Goal: Communication & Community: Share content

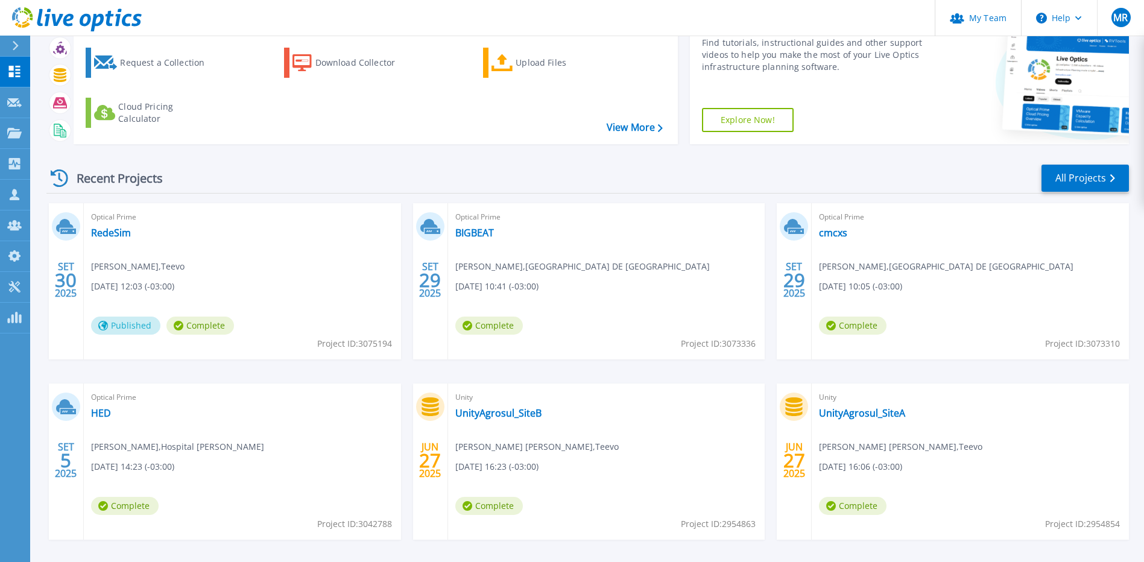
scroll to position [60, 0]
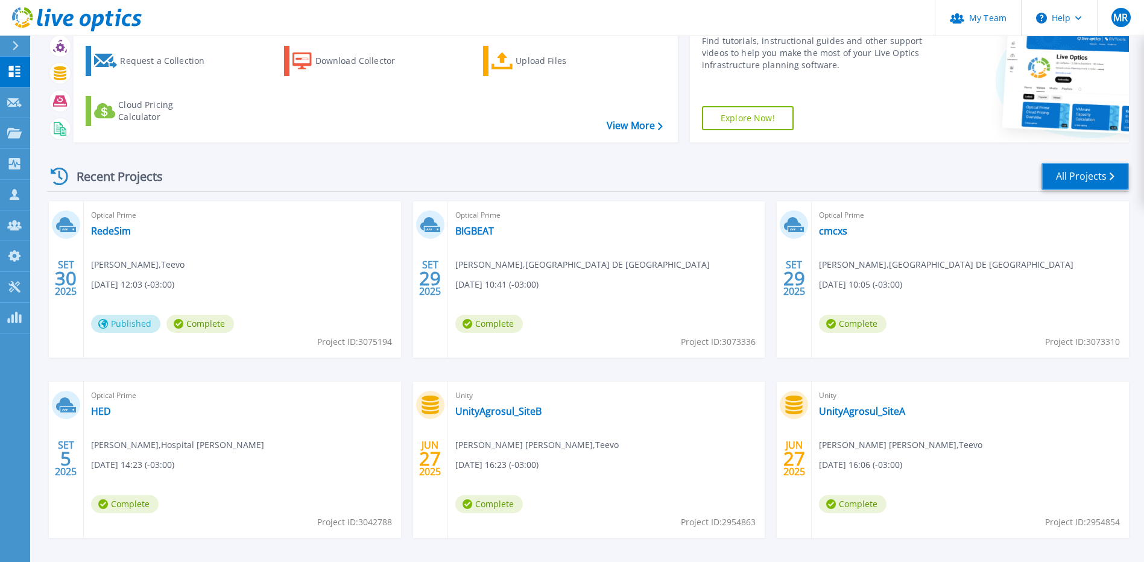
click at [1066, 177] on link "All Projects" at bounding box center [1085, 176] width 87 height 27
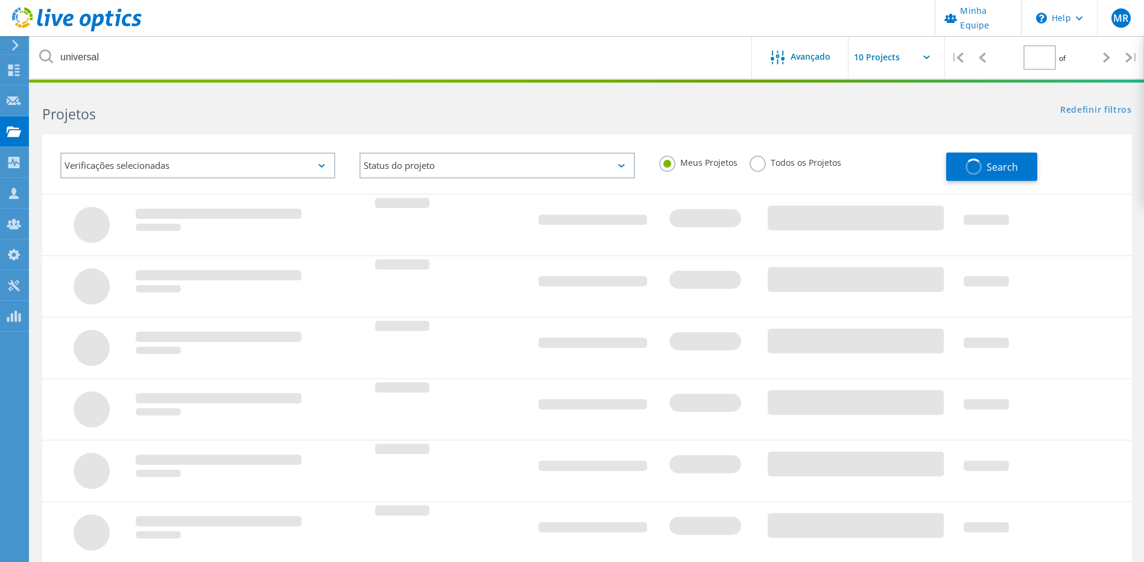
type input "1"
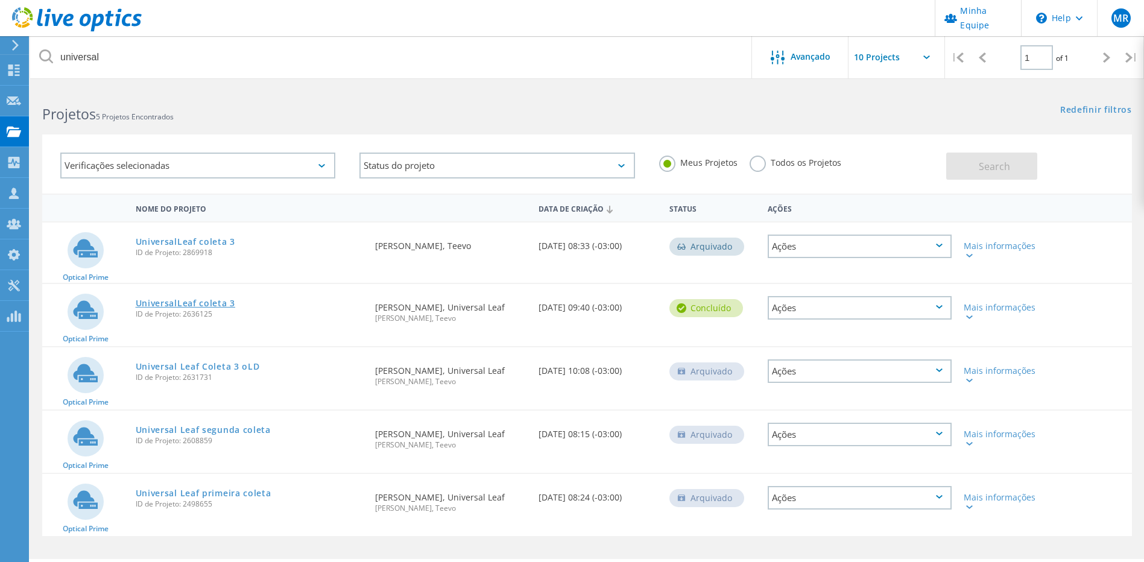
click at [213, 302] on link "UniversalLeaf coleta 3" at bounding box center [186, 303] width 100 height 8
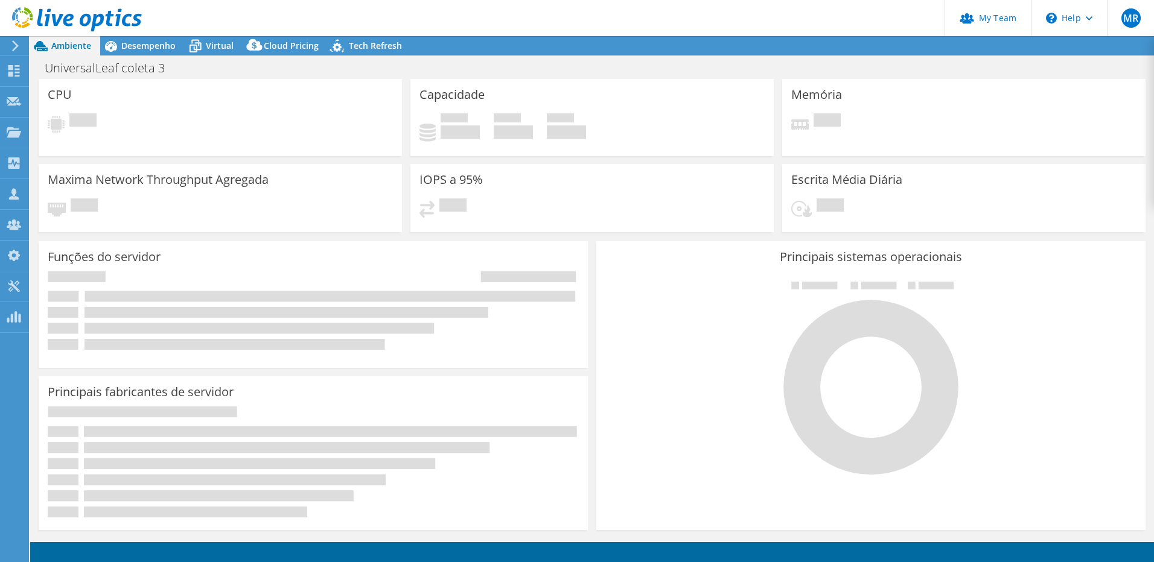
select select "USD"
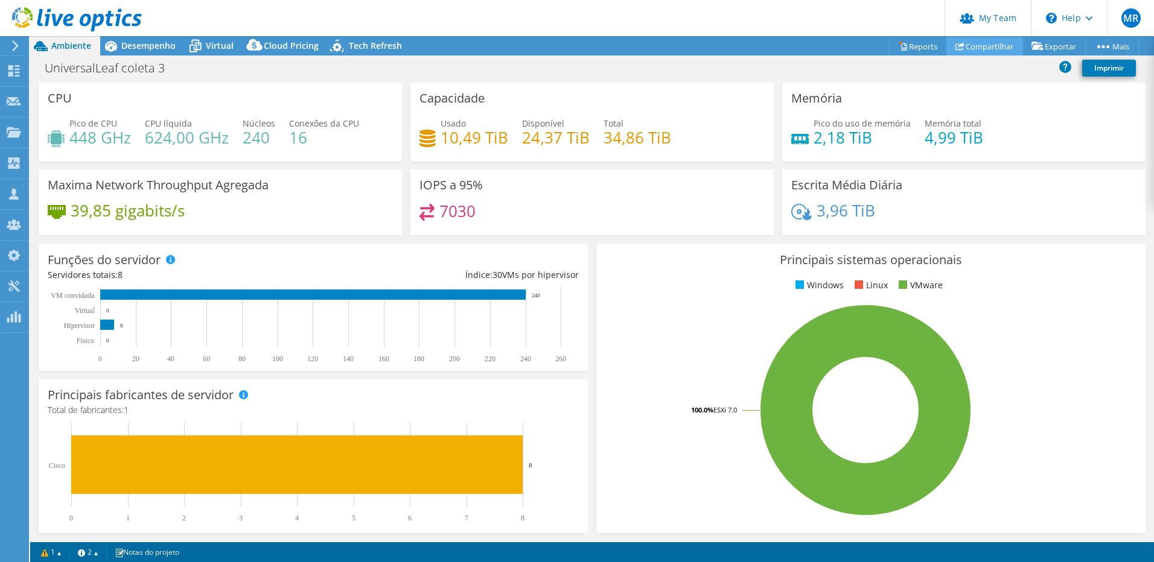
click at [997, 47] on link "Compartilhar" at bounding box center [984, 46] width 77 height 19
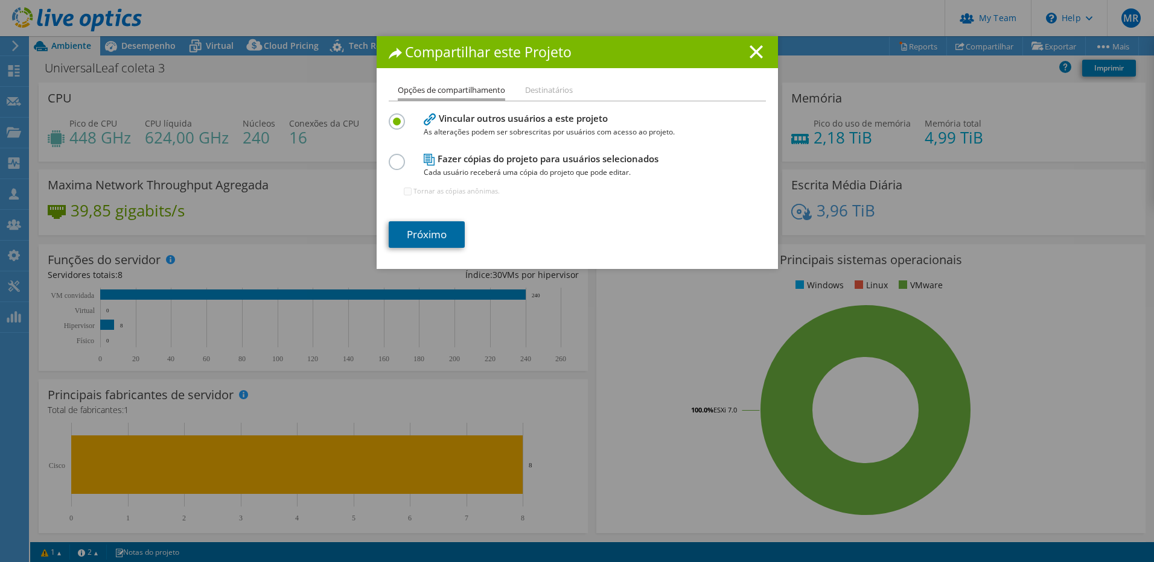
click at [411, 234] on link "Próximo" at bounding box center [427, 234] width 76 height 27
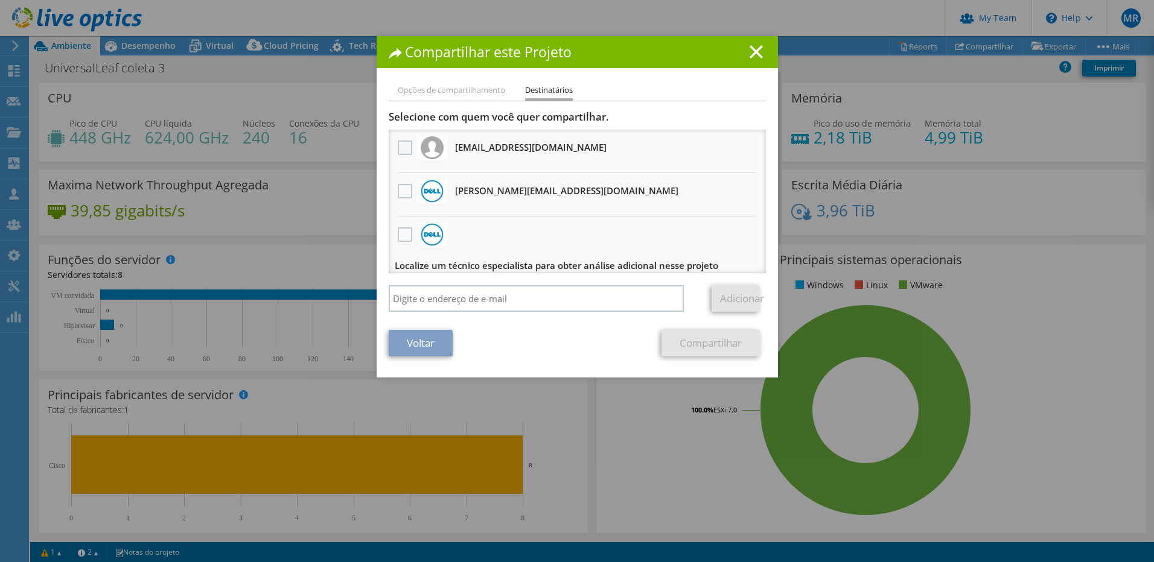
click at [398, 147] on label at bounding box center [406, 148] width 17 height 14
click at [0, 0] on input "checkbox" at bounding box center [0, 0] width 0 height 0
click at [728, 341] on link "Compartilhar" at bounding box center [710, 343] width 98 height 27
